Goal: Task Accomplishment & Management: Use online tool/utility

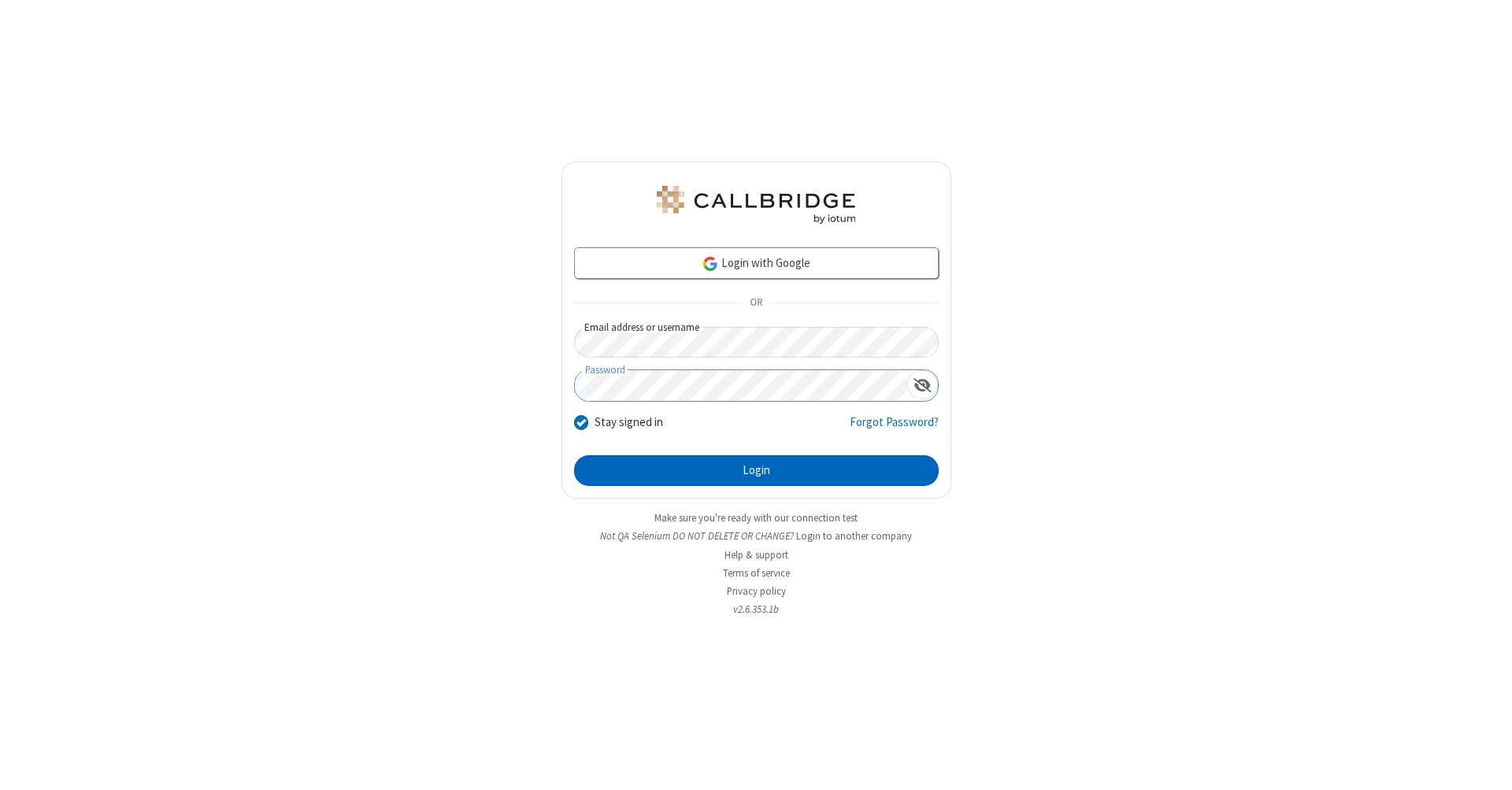
click at [756, 470] on button "Login" at bounding box center [756, 471] width 365 height 32
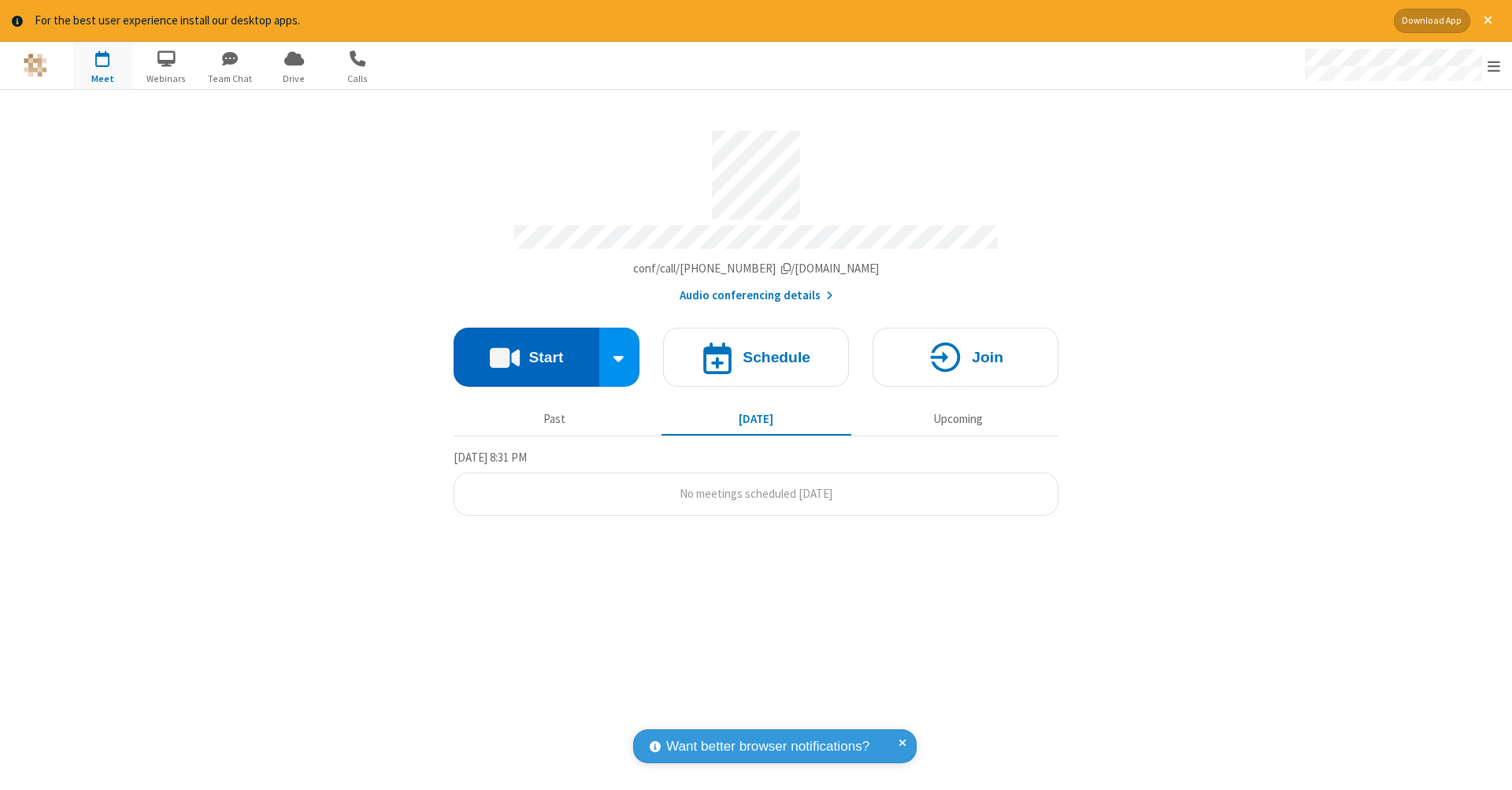
click at [526, 349] on button "Start" at bounding box center [526, 357] width 146 height 59
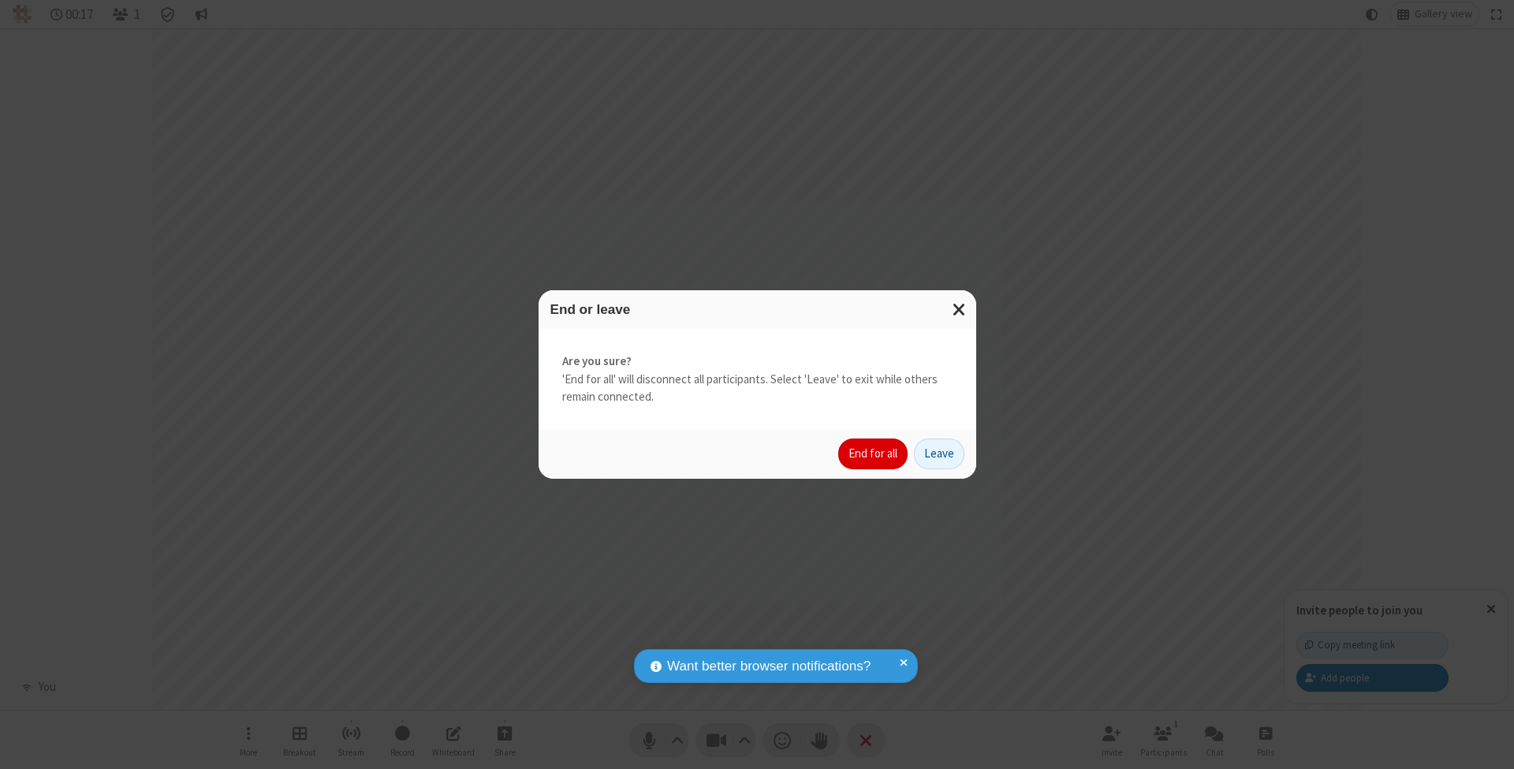
click at [873, 452] on button "End for all" at bounding box center [872, 454] width 69 height 32
